Goal: Task Accomplishment & Management: Complete application form

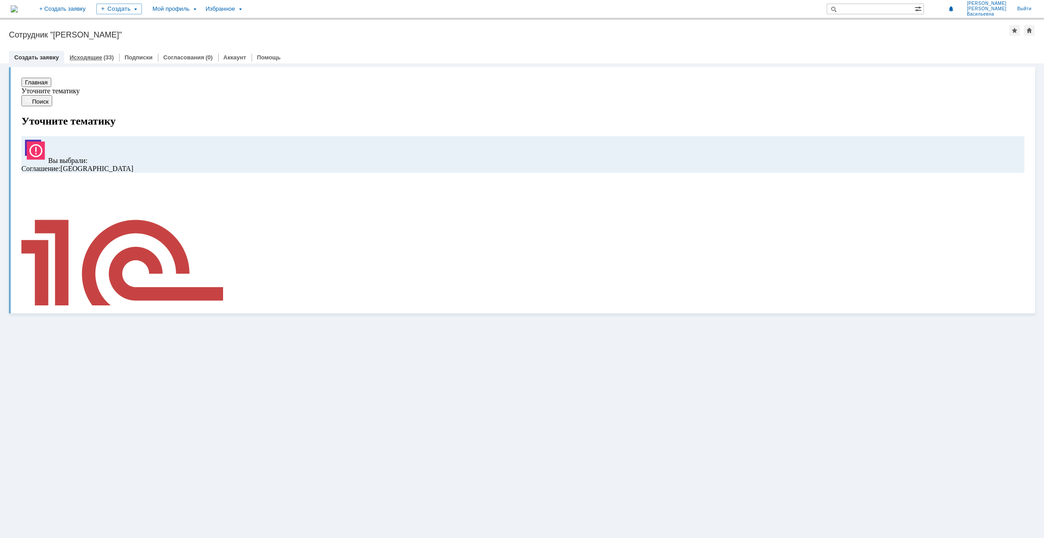
click at [104, 55] on div "(33)" at bounding box center [109, 57] width 10 height 7
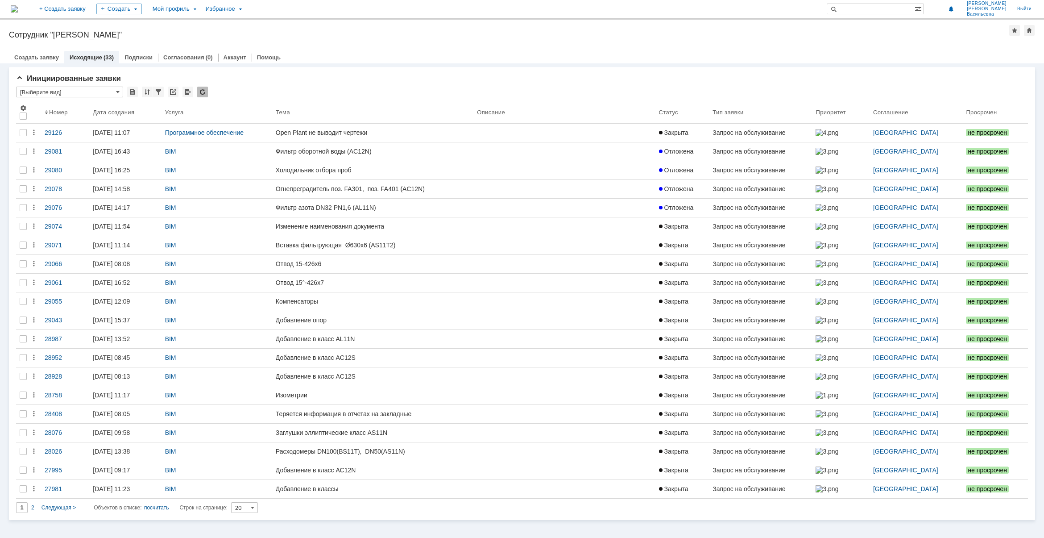
click at [30, 59] on link "Создать заявку" at bounding box center [36, 57] width 45 height 7
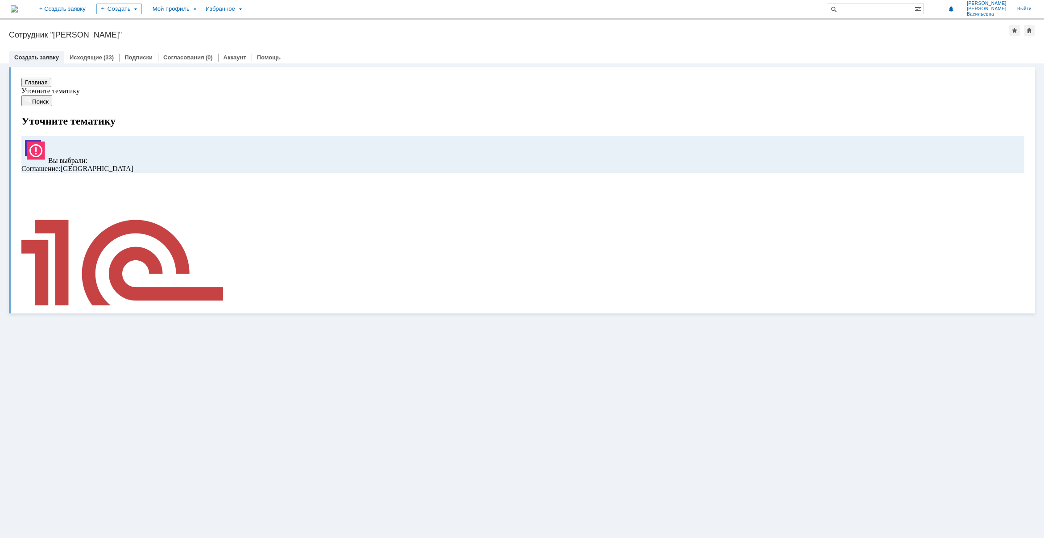
click at [60, 421] on img at bounding box center [40, 433] width 39 height 25
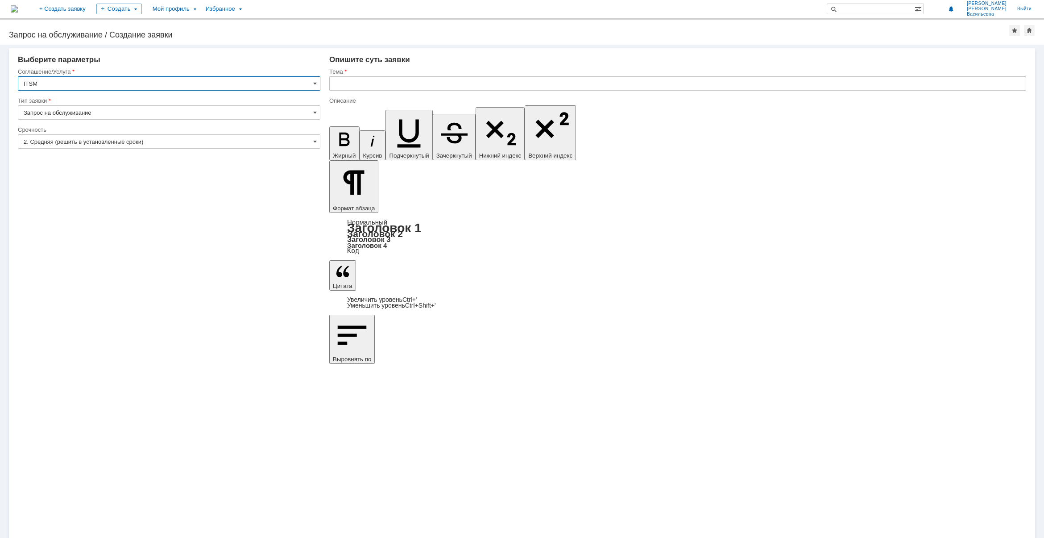
click at [18, 7] on img at bounding box center [14, 8] width 7 height 7
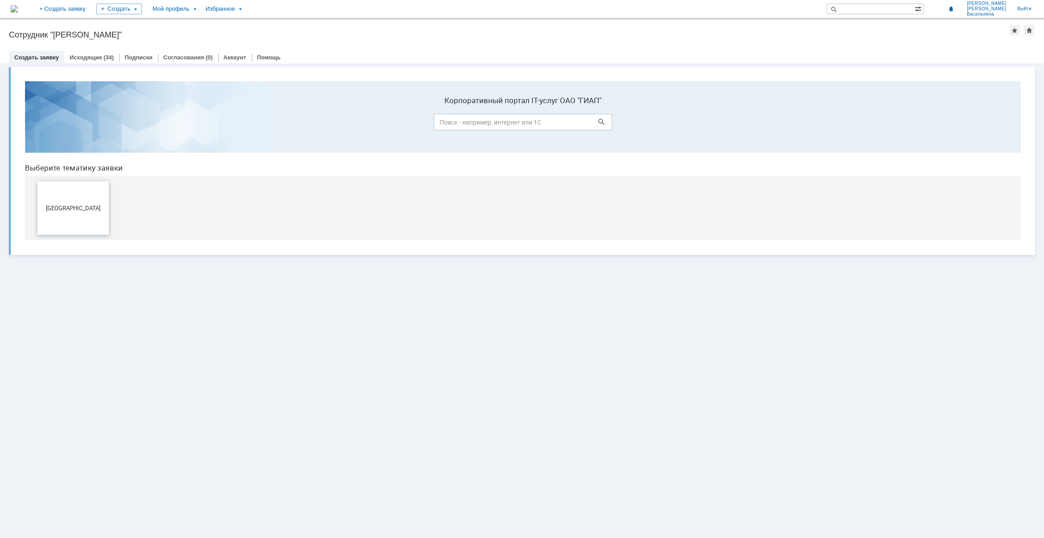
click at [58, 205] on span "[GEOGRAPHIC_DATA]" at bounding box center [73, 207] width 66 height 7
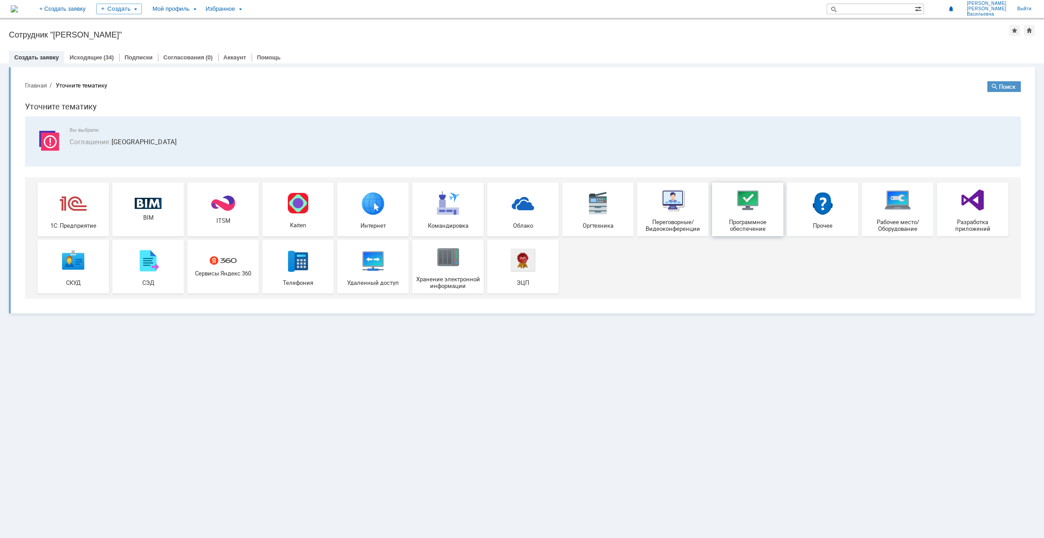
click at [757, 211] on img at bounding box center [747, 199] width 27 height 27
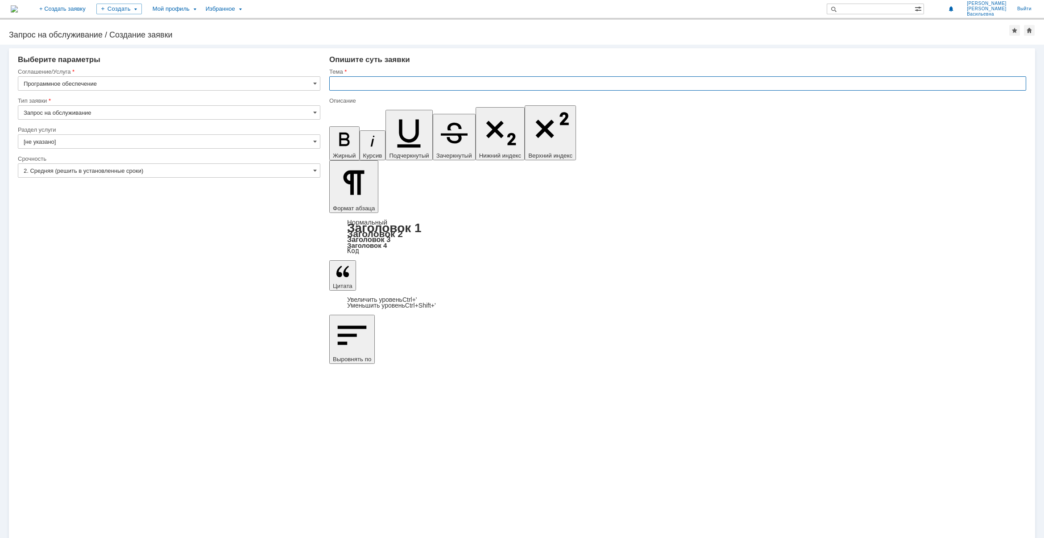
click at [370, 85] on input "text" at bounding box center [677, 83] width 697 height 14
paste input "NavisWorks Manage"
type input "NavisWorks Manage"
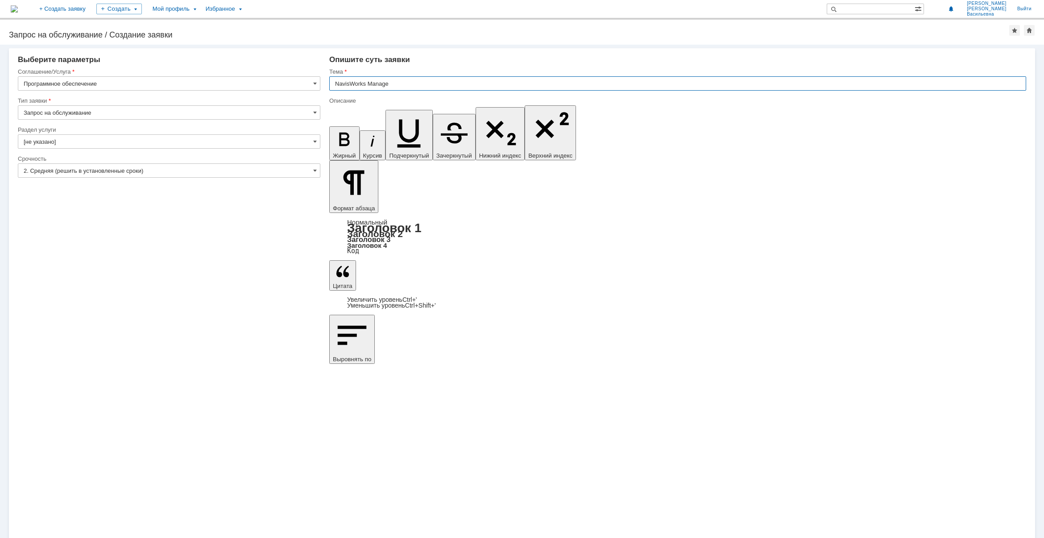
click at [392, 81] on input "NavisWorks Manage" at bounding box center [677, 83] width 697 height 14
drag, startPoint x: 392, startPoint y: 82, endPoint x: 329, endPoint y: 83, distance: 62.5
click at [329, 83] on input "NavisWorks Manage" at bounding box center [677, 83] width 697 height 14
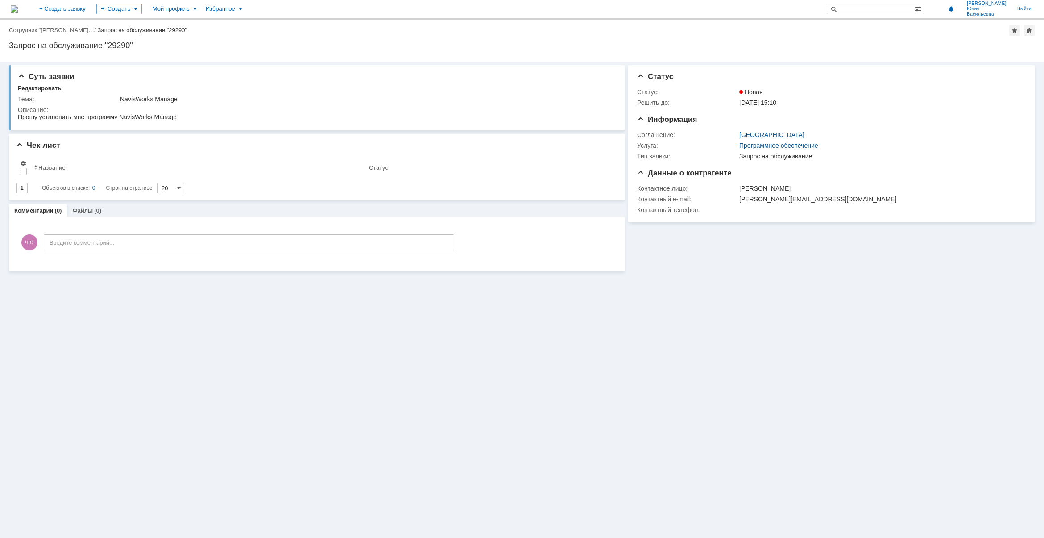
click at [18, 12] on img at bounding box center [14, 8] width 7 height 7
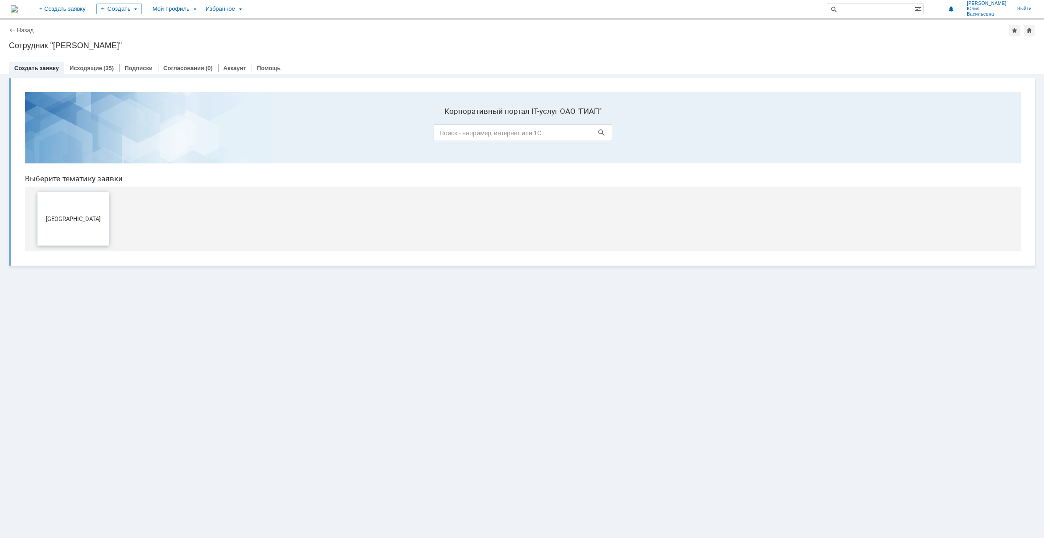
click at [77, 205] on button "[GEOGRAPHIC_DATA]" at bounding box center [72, 219] width 71 height 54
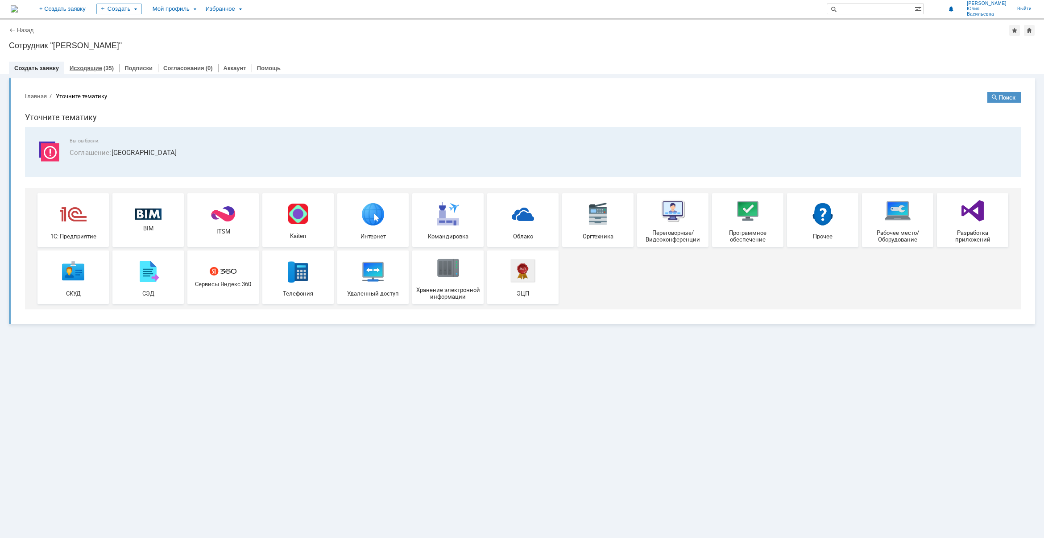
click at [94, 65] on link "Исходящие" at bounding box center [86, 68] width 33 height 7
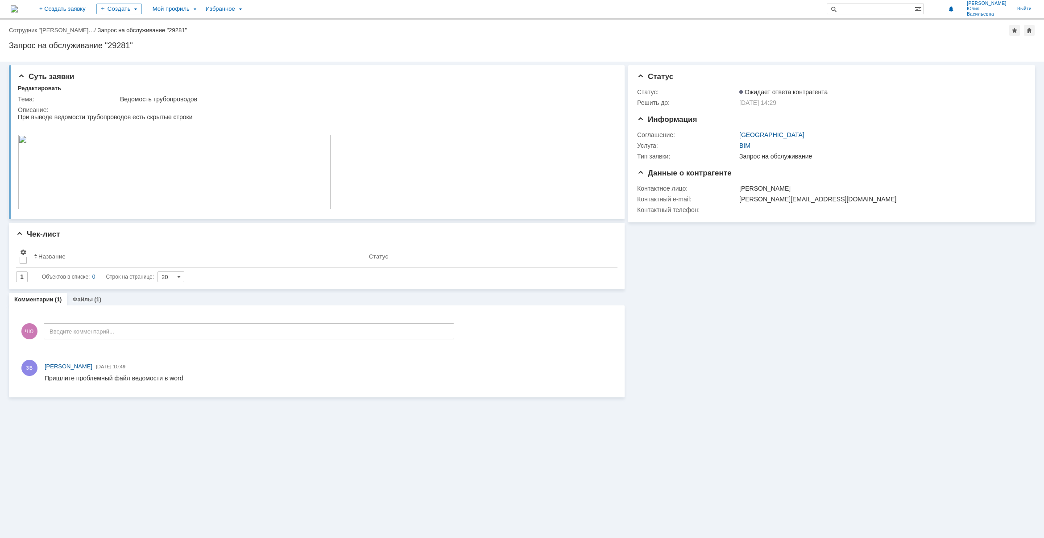
click at [80, 298] on link "Файлы" at bounding box center [82, 299] width 21 height 7
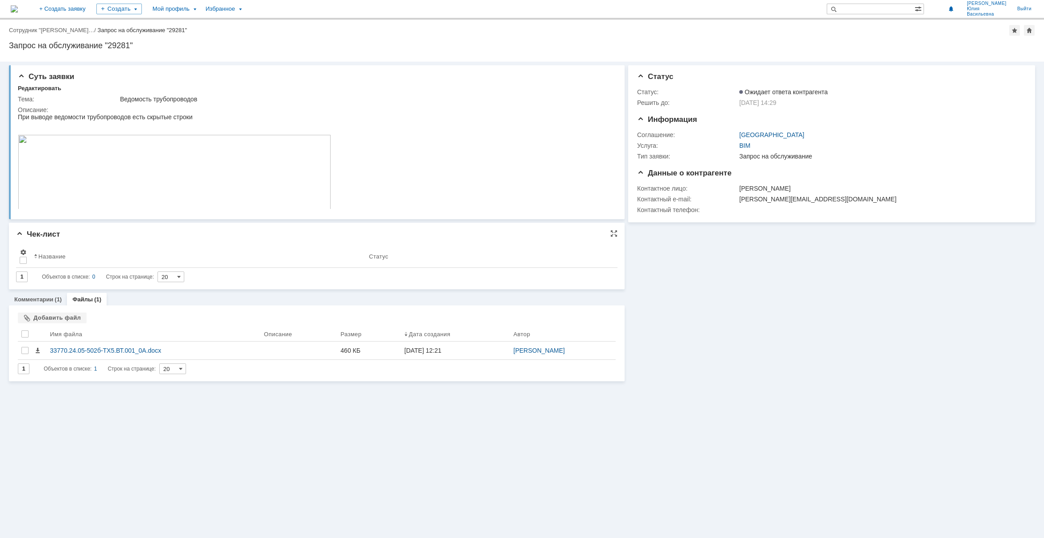
click at [57, 278] on span "Объектов в списке:" at bounding box center [66, 276] width 48 height 6
click at [29, 297] on link "Комментарии" at bounding box center [33, 299] width 39 height 7
